Goal: Transaction & Acquisition: Purchase product/service

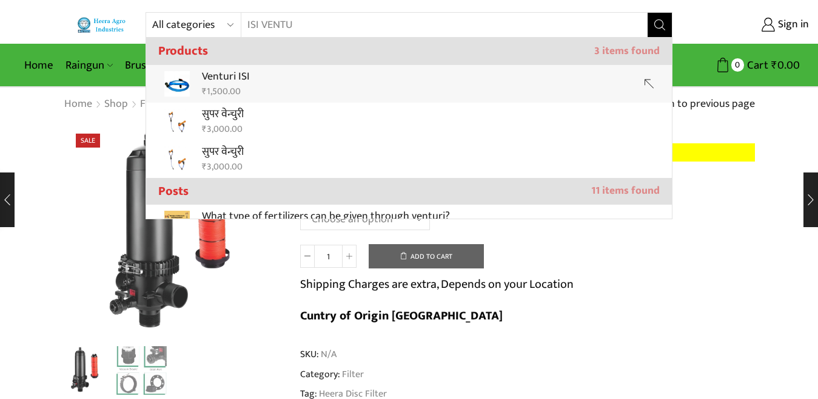
click at [275, 78] on link "Venturi ISI ₹ 1,500.00" at bounding box center [409, 84] width 526 height 38
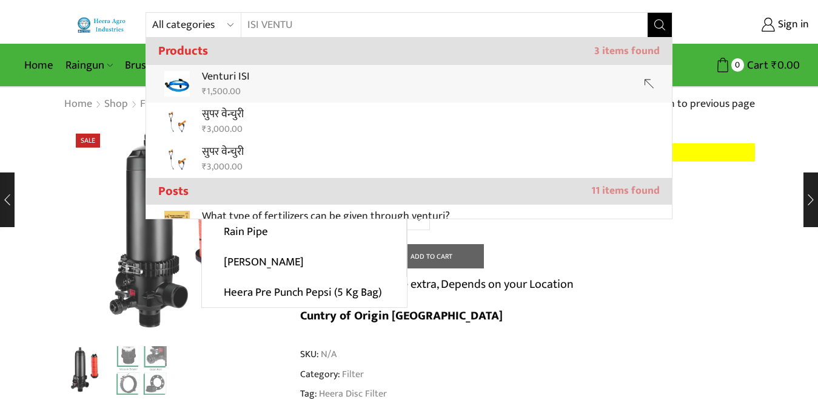
type input "Venturi ISI"
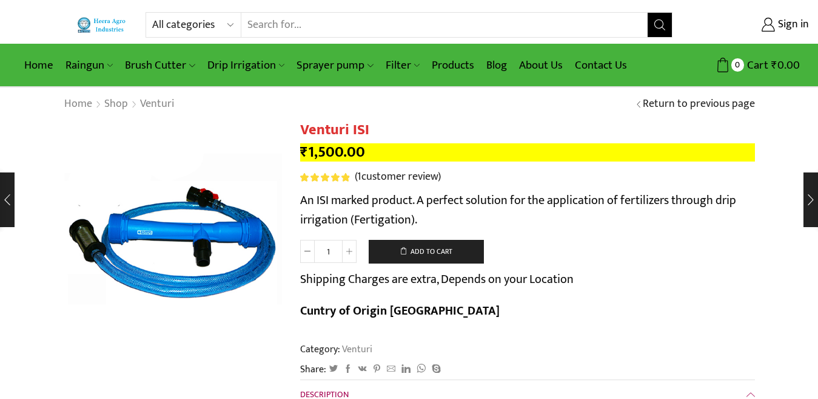
click at [280, 29] on input "Search input" at bounding box center [444, 25] width 406 height 24
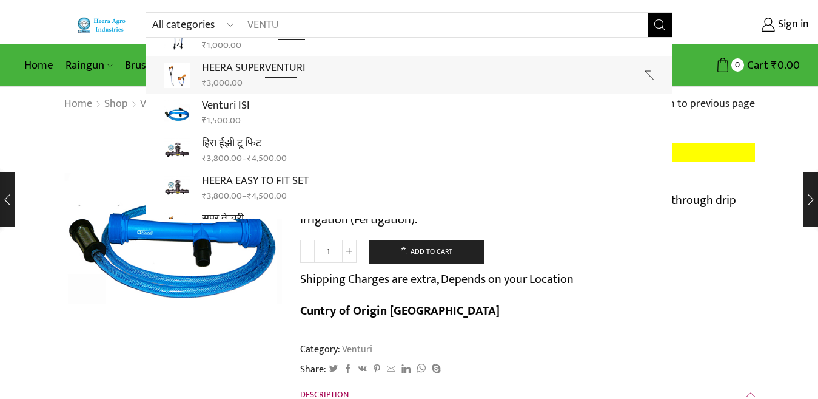
scroll to position [61, 0]
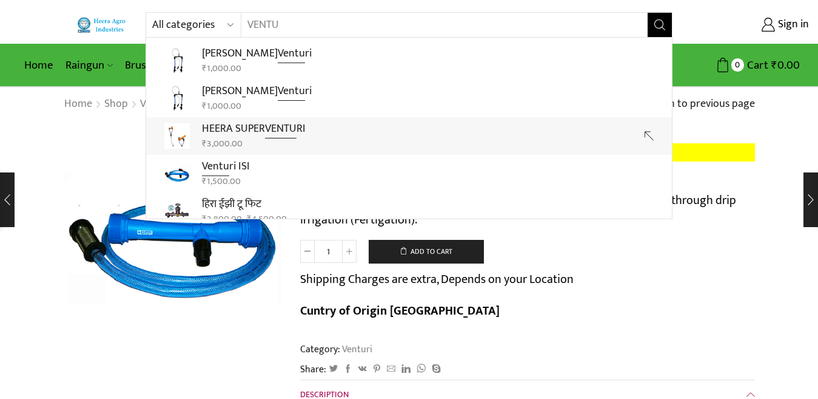
click at [206, 122] on p "HEERA SUPER VENTU RI" at bounding box center [254, 129] width 104 height 18
type input "HEERA SUPER VENTURI"
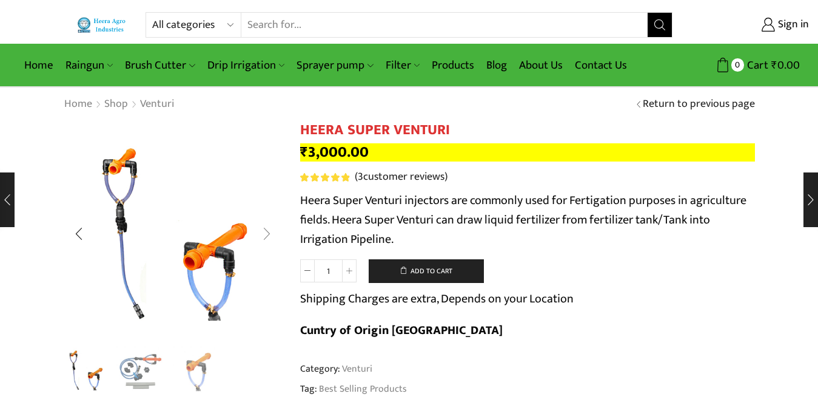
click at [276, 236] on div "Next slide" at bounding box center [267, 233] width 30 height 30
